Goal: Task Accomplishment & Management: Manage account settings

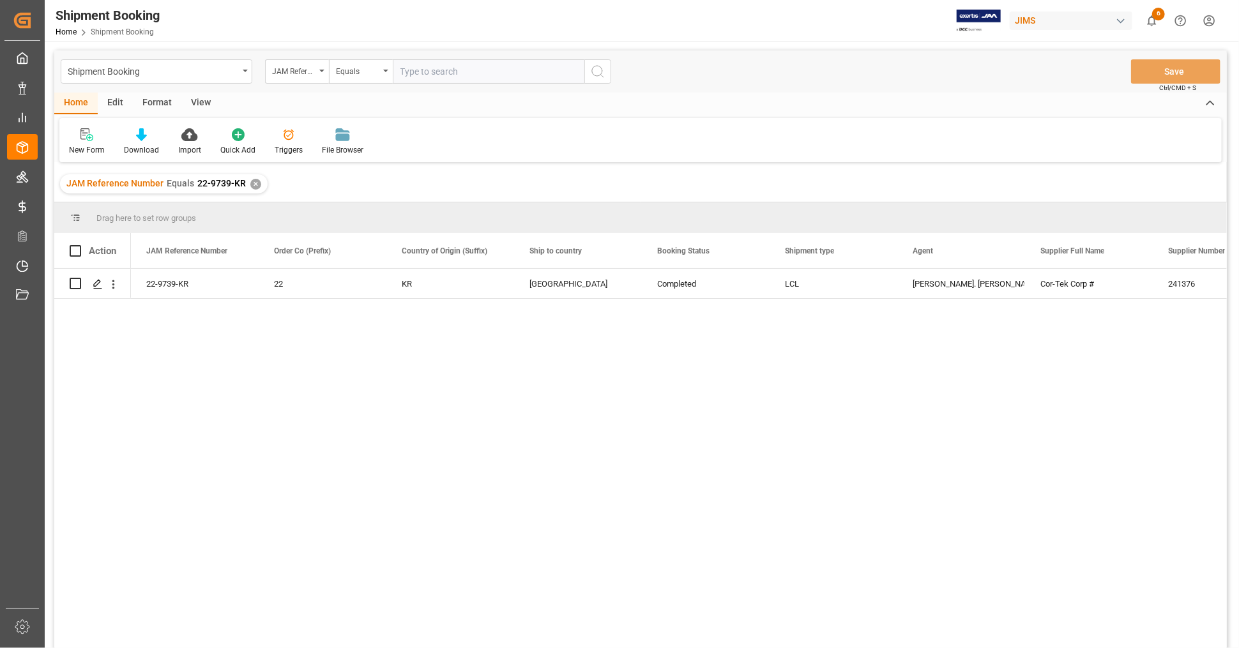
click at [430, 420] on div "22-9739-KR 22 KR [GEOGRAPHIC_DATA] Completed LCL [PERSON_NAME]. [PERSON_NAME]-T…" at bounding box center [679, 463] width 1096 height 388
click at [96, 287] on icon "Press SPACE to select this row." at bounding box center [98, 284] width 10 height 10
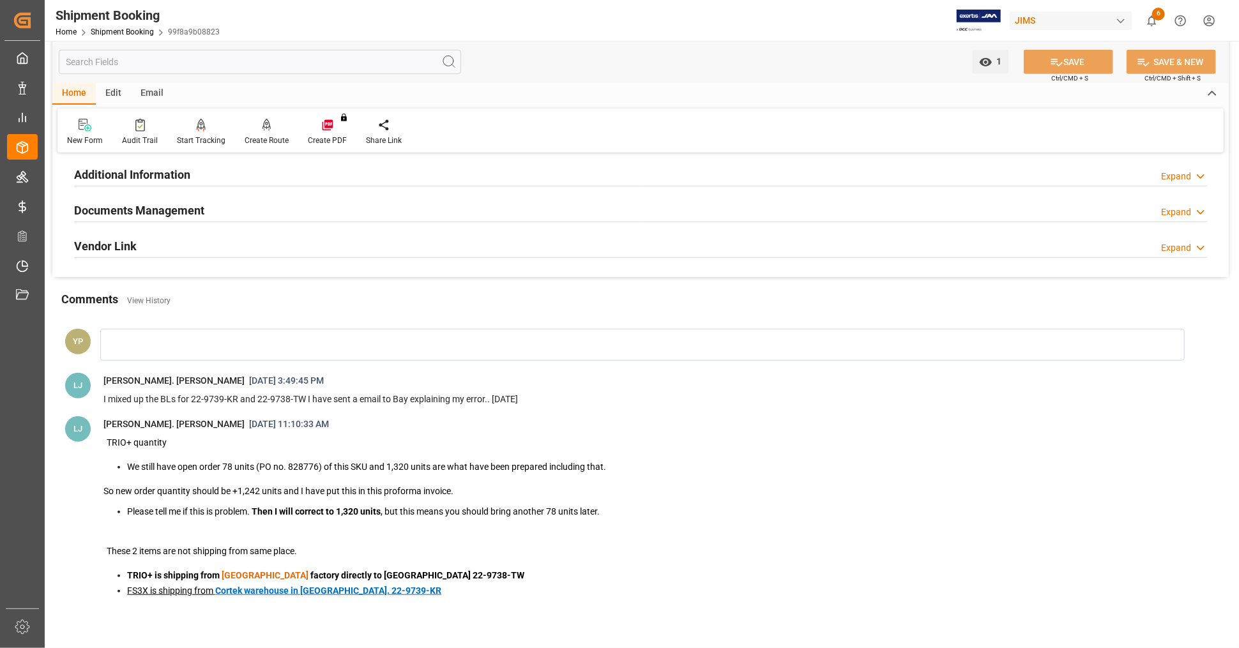
scroll to position [213, 0]
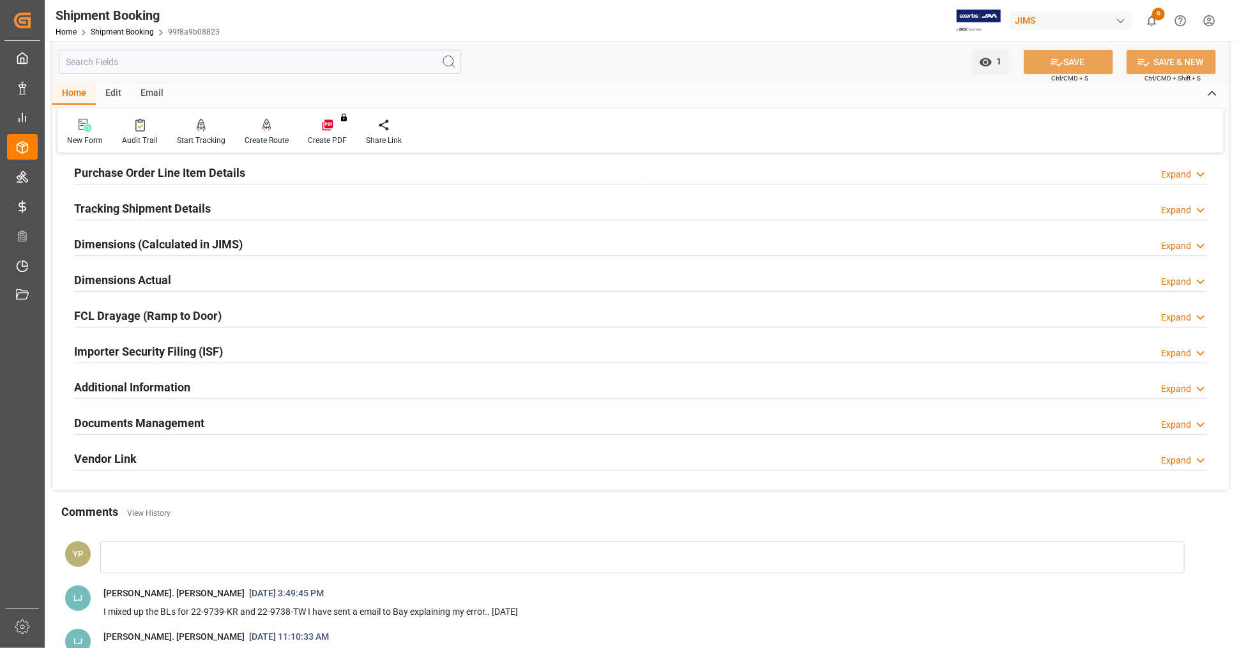
click at [175, 418] on h2 "Documents Management" at bounding box center [139, 423] width 130 height 17
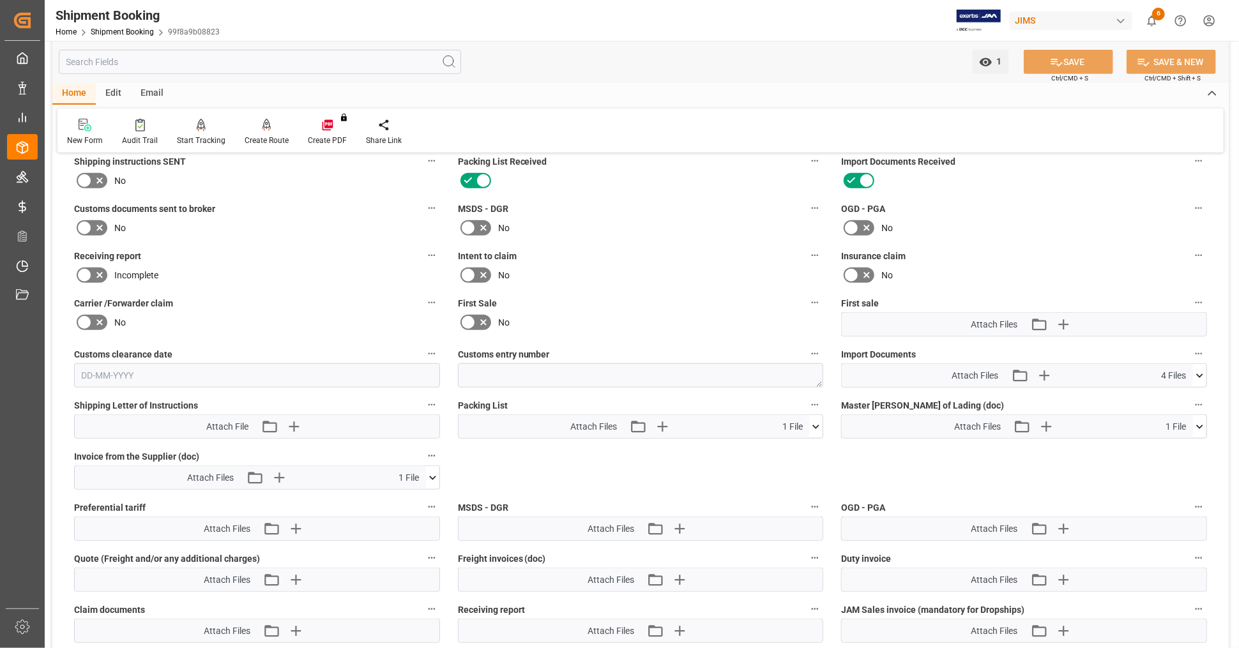
scroll to position [496, 0]
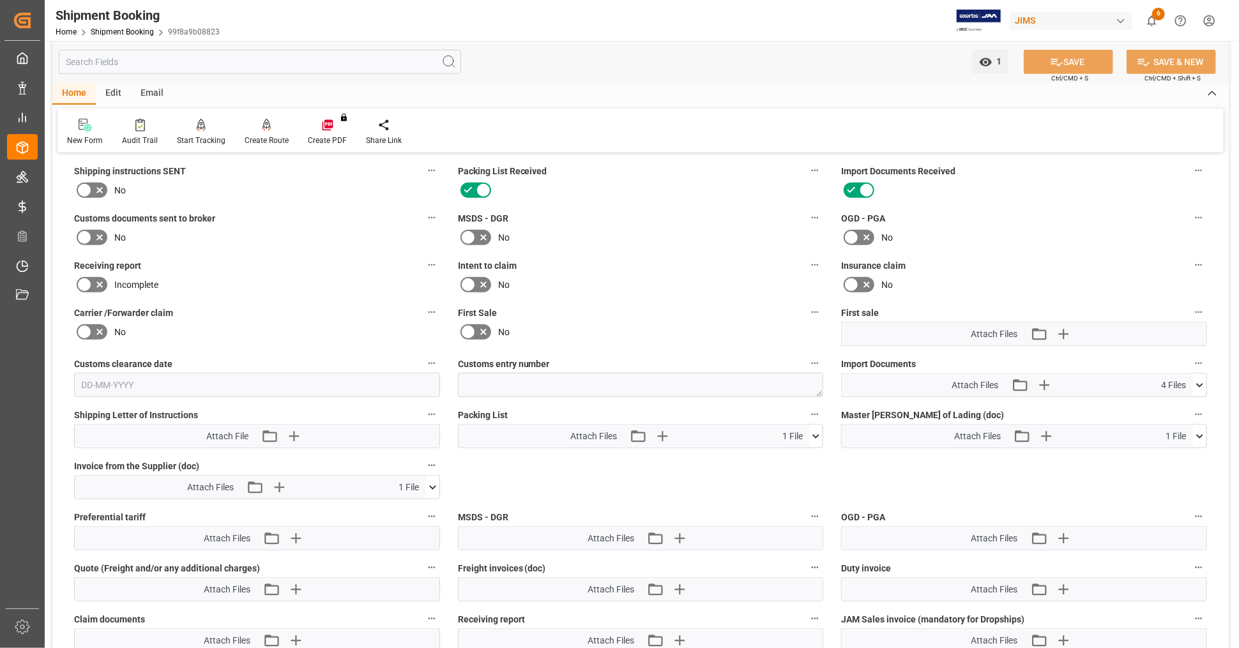
click at [1207, 380] on div "Attach Files Attach existing file Upload new file 4 Files HS Listing 22-9739-K.…" at bounding box center [1024, 385] width 366 height 24
click at [1200, 379] on icon at bounding box center [1199, 385] width 13 height 13
click at [1163, 403] on icon at bounding box center [1165, 408] width 13 height 13
click at [1164, 431] on icon at bounding box center [1166, 436] width 10 height 10
click at [1201, 379] on icon at bounding box center [1199, 385] width 13 height 13
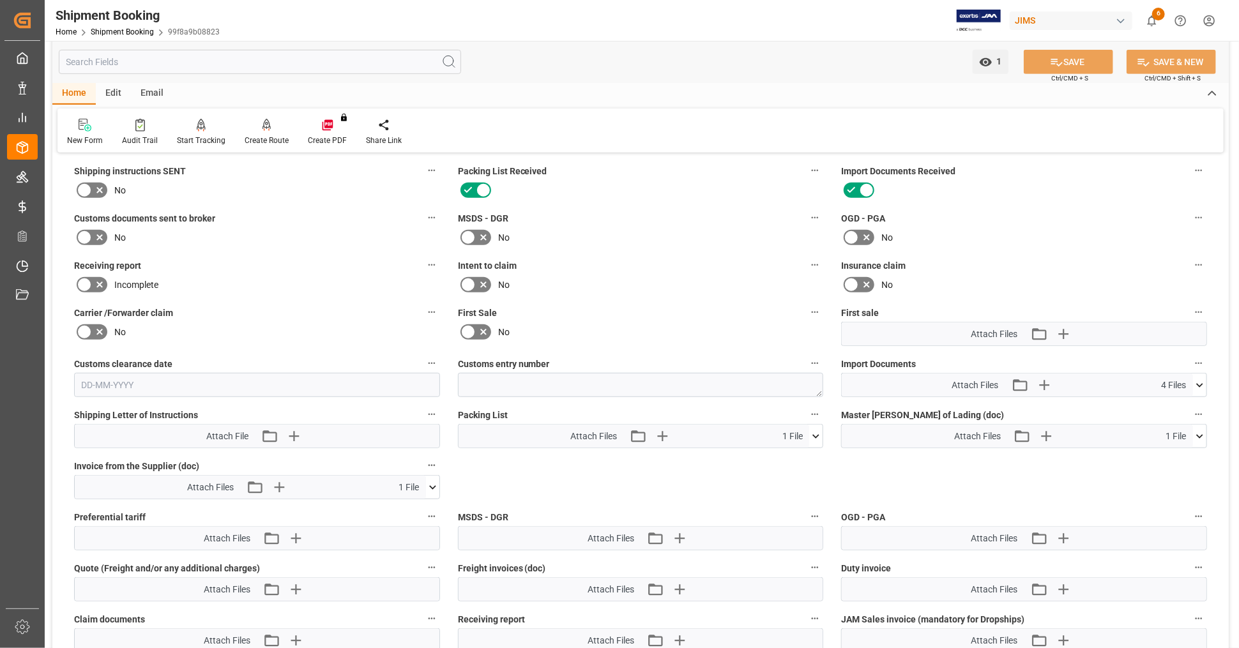
click at [1201, 432] on icon at bounding box center [1199, 436] width 13 height 13
click at [1164, 455] on icon at bounding box center [1165, 459] width 13 height 13
click at [1201, 430] on icon at bounding box center [1199, 436] width 13 height 13
